Goal: Task Accomplishment & Management: Use online tool/utility

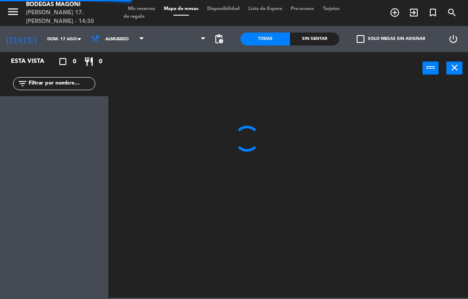
select select "es"
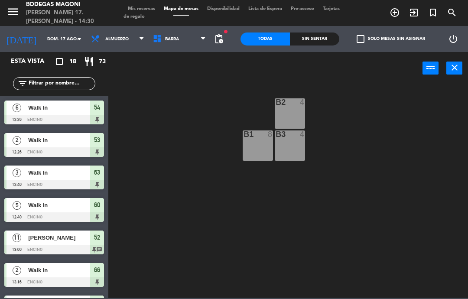
click at [165, 39] on select "Barra Encino Firepit Olivos Pergola" at bounding box center [183, 38] width 68 height 19
select select "1876"
select select
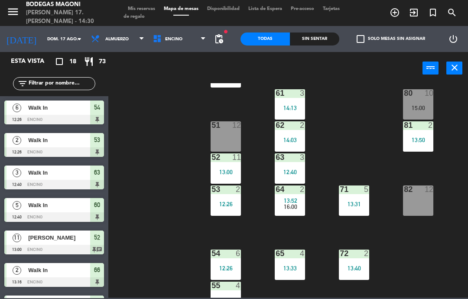
scroll to position [74, 0]
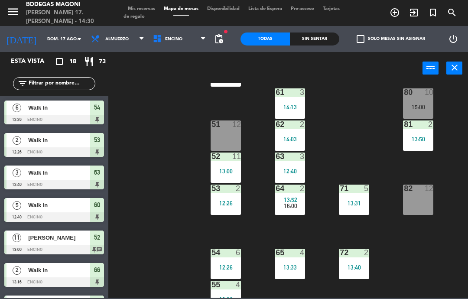
click at [293, 204] on span "16:00" at bounding box center [290, 205] width 13 height 7
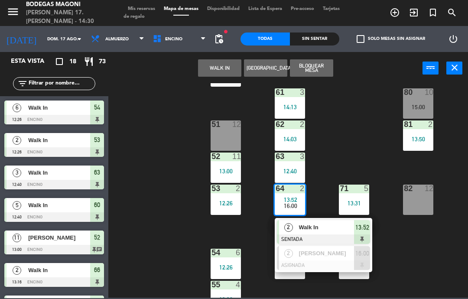
click at [312, 226] on span "Walk In" at bounding box center [326, 227] width 55 height 9
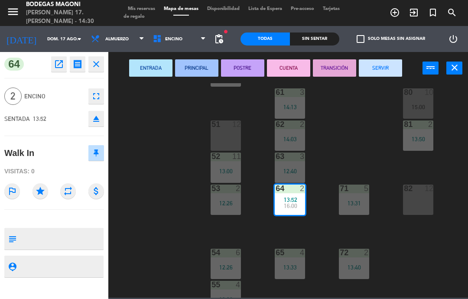
click at [389, 69] on button "SERVIR" at bounding box center [380, 67] width 43 height 17
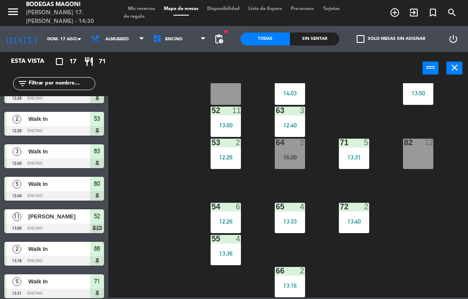
scroll to position [120, 0]
click at [399, 170] on div "60 5 12:40 70 6 15:00 50 2 13:43 61 3 14:13 80 10 15:00 51 12 62 2 14:03 81 2 1…" at bounding box center [290, 190] width 355 height 214
click at [419, 152] on div "82 12" at bounding box center [418, 154] width 30 height 30
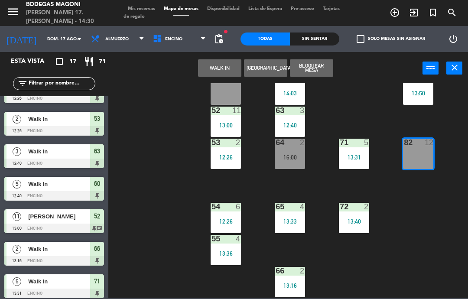
click at [220, 68] on button "WALK IN" at bounding box center [219, 67] width 43 height 17
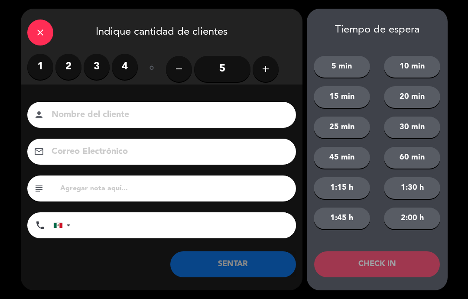
click at [263, 73] on icon "add" at bounding box center [265, 69] width 10 height 10
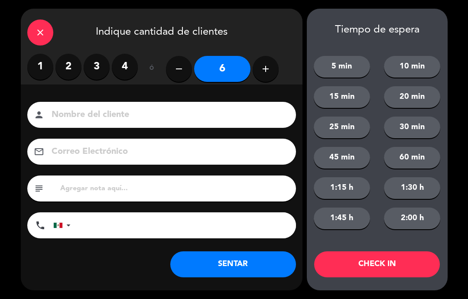
click at [263, 74] on button "add" at bounding box center [265, 69] width 26 height 26
type input "7"
click at [267, 277] on button "SENTAR" at bounding box center [233, 264] width 126 height 26
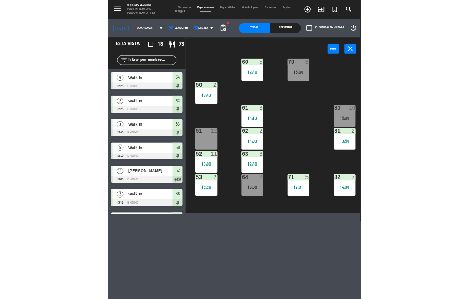
scroll to position [16, 0]
